Goal: Transaction & Acquisition: Obtain resource

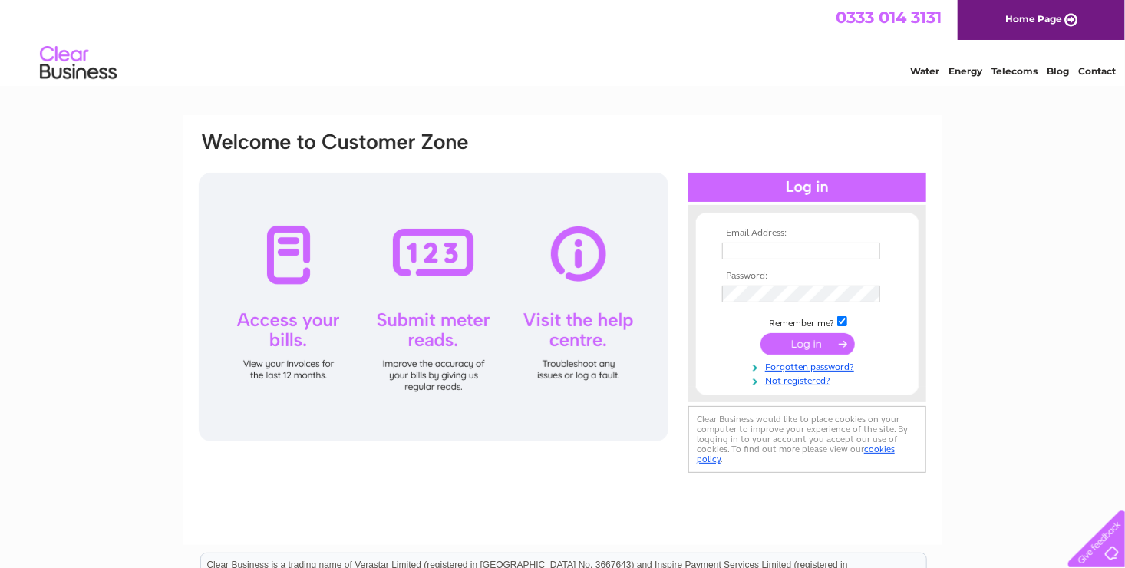
click at [272, 361] on div at bounding box center [434, 307] width 470 height 269
click at [743, 244] on input "text" at bounding box center [802, 251] width 160 height 18
type input "low.skeog@hotmail.co.uk"
click at [826, 346] on input "submit" at bounding box center [807, 343] width 94 height 21
click at [815, 338] on input "submit" at bounding box center [807, 343] width 94 height 21
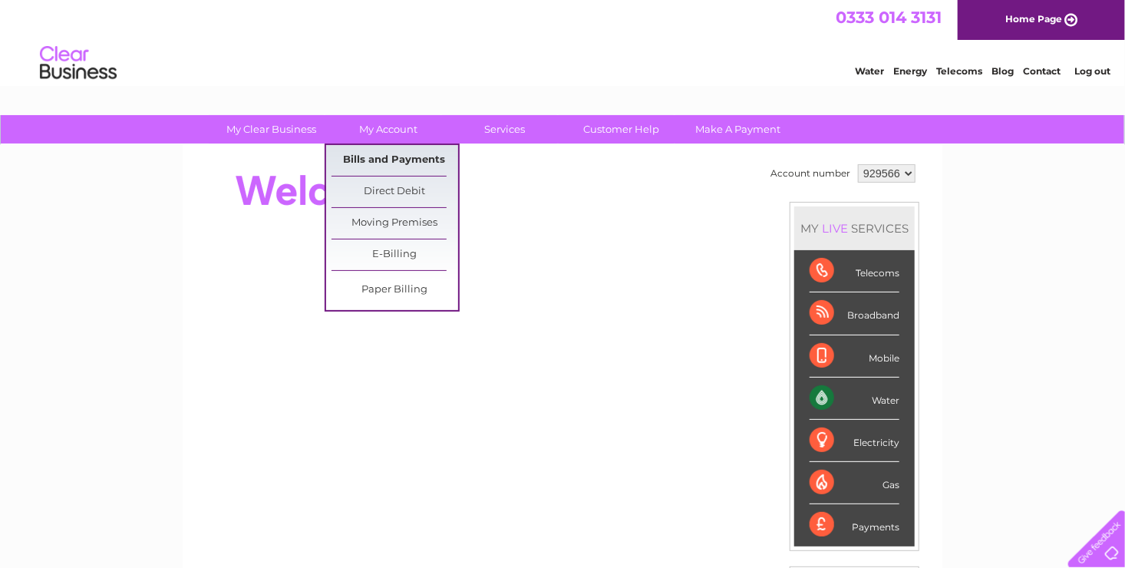
click at [390, 162] on link "Bills and Payments" at bounding box center [394, 160] width 127 height 31
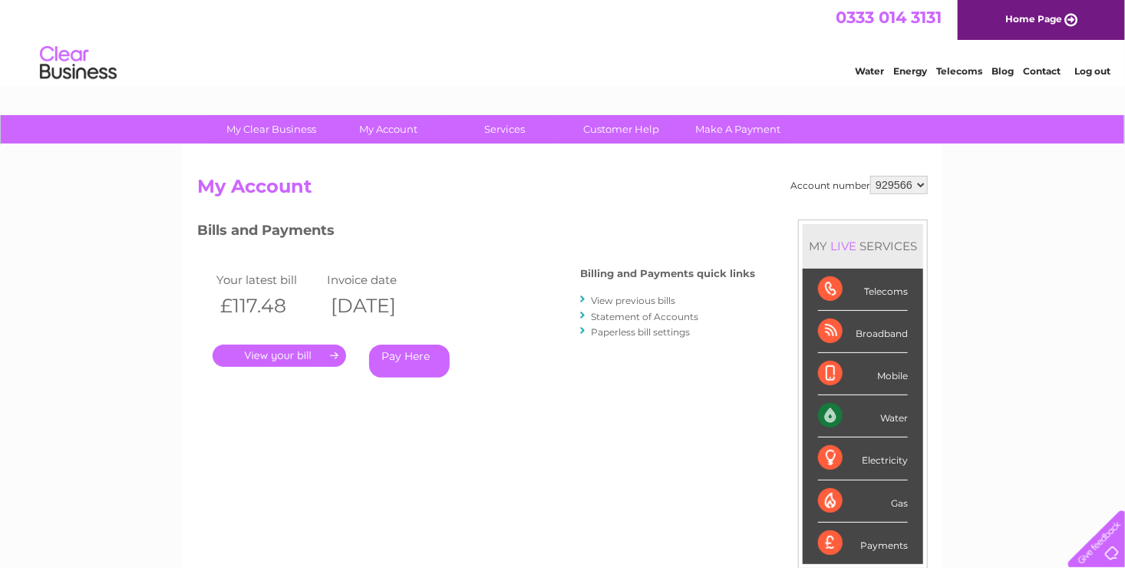
click at [334, 357] on link "." at bounding box center [280, 355] width 134 height 22
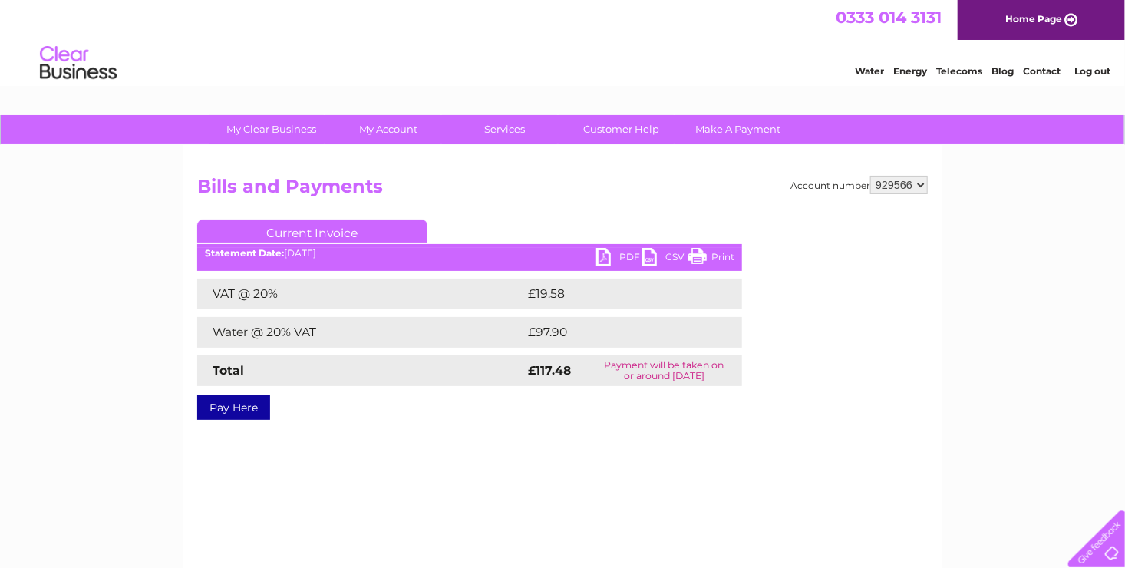
click at [611, 256] on link "PDF" at bounding box center [619, 259] width 46 height 22
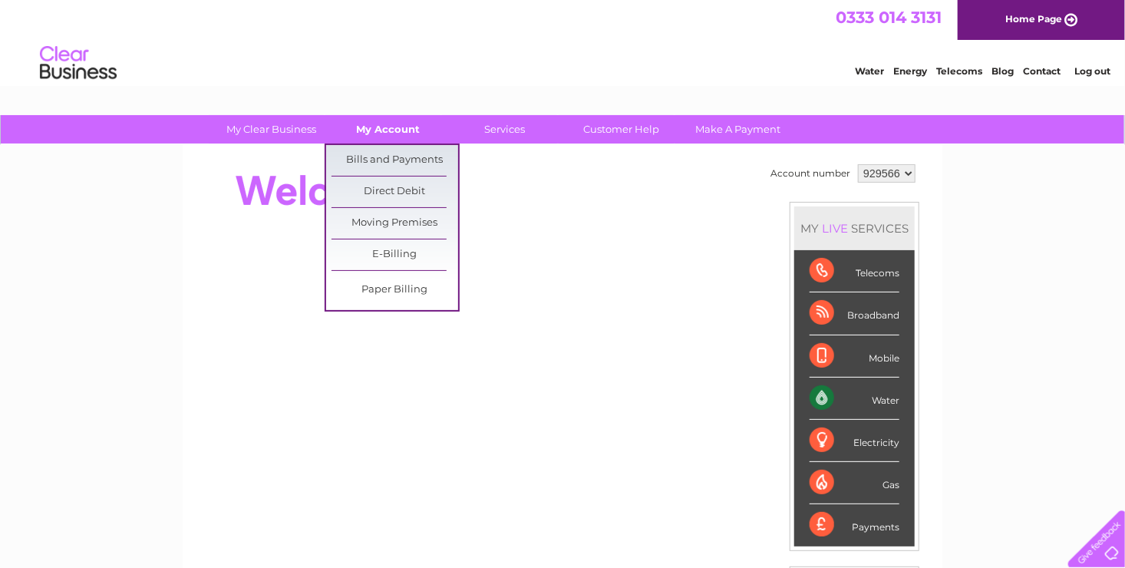
click at [401, 134] on link "My Account" at bounding box center [388, 129] width 127 height 28
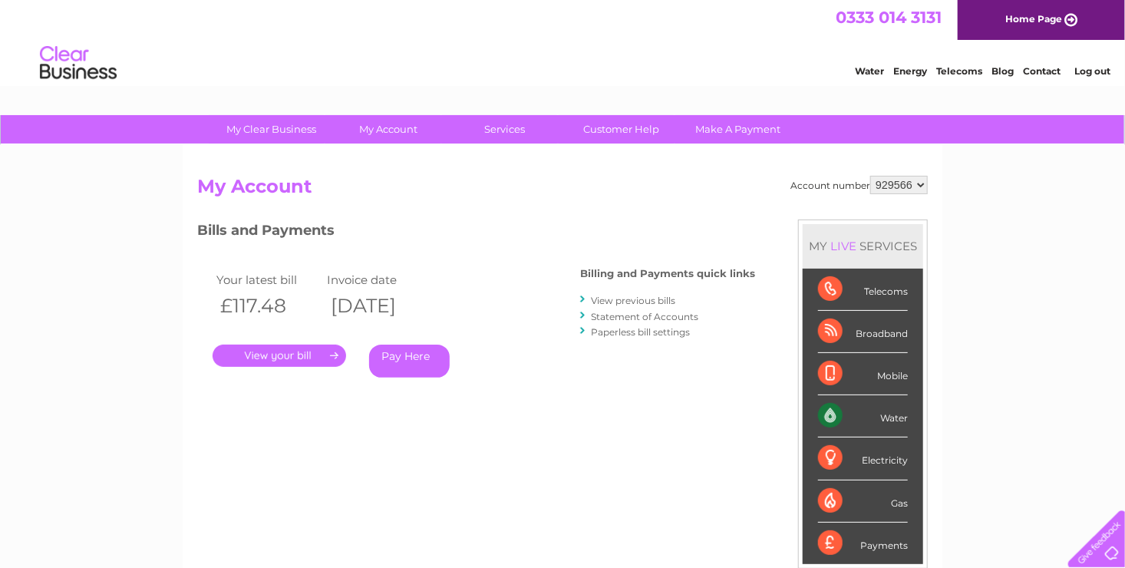
click at [635, 298] on link "View previous bills" at bounding box center [633, 301] width 84 height 12
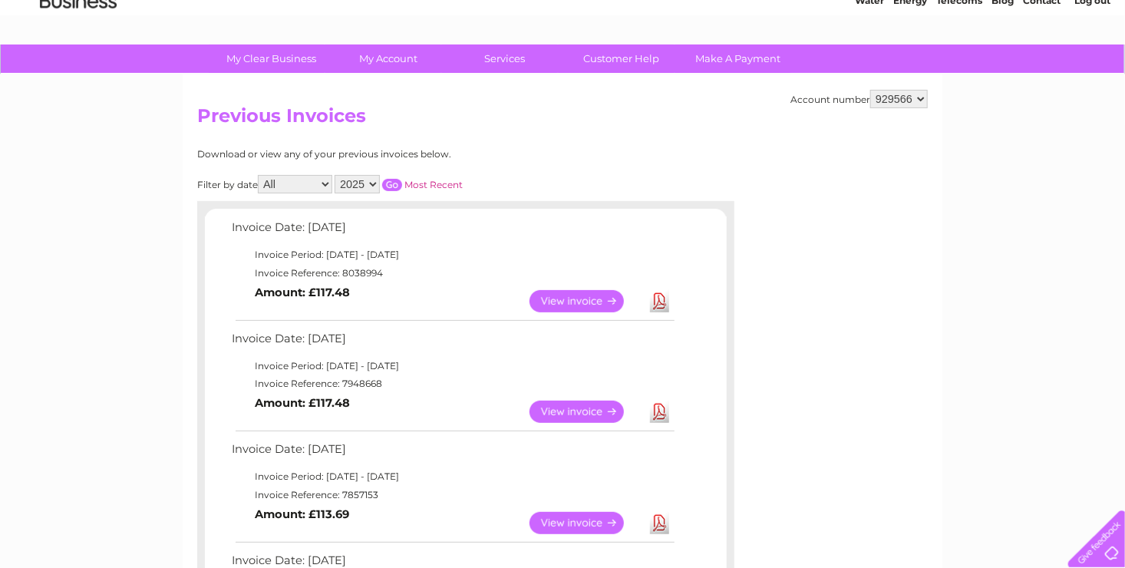
scroll to position [77, 0]
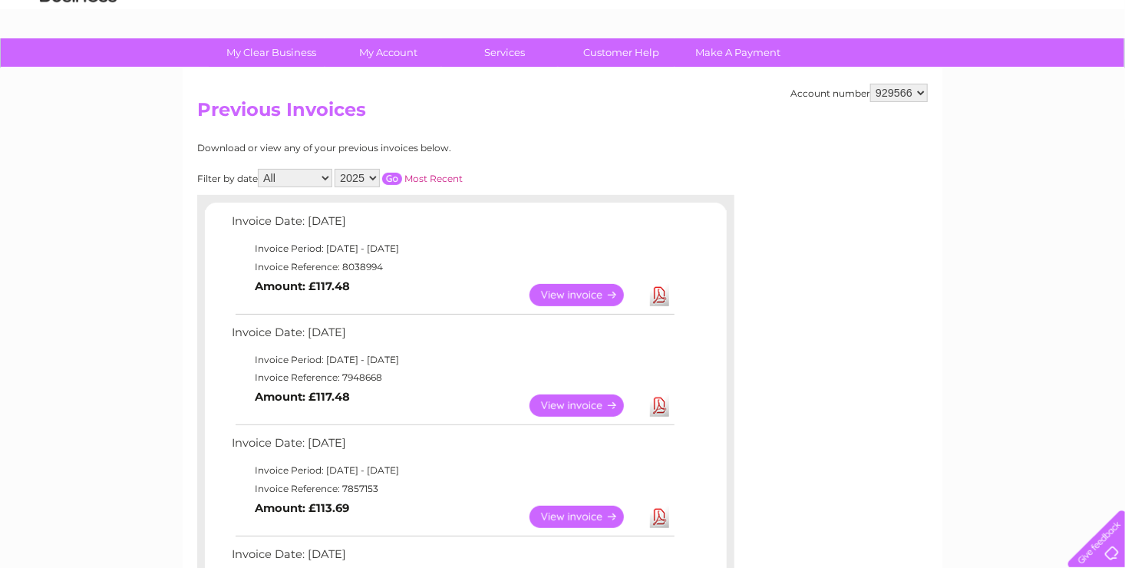
click at [552, 399] on link "View" at bounding box center [585, 405] width 113 height 22
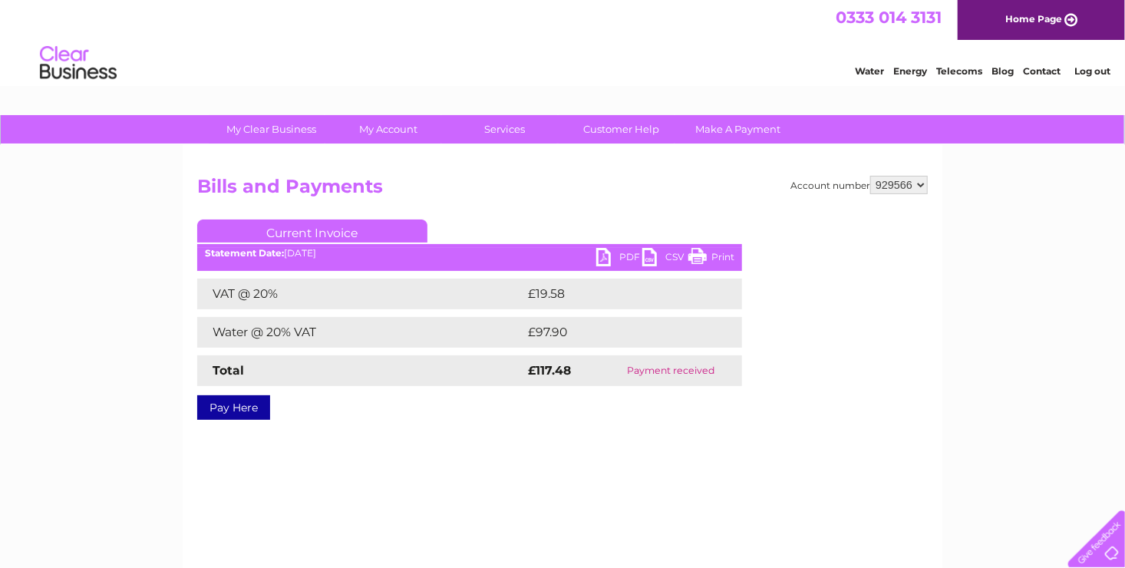
click at [606, 252] on link "PDF" at bounding box center [619, 259] width 46 height 22
